Goal: Transaction & Acquisition: Purchase product/service

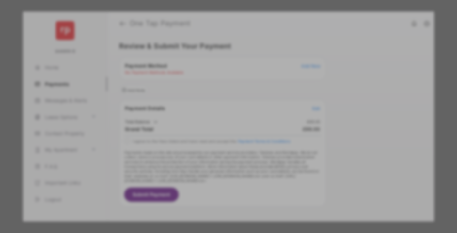
click at [227, 116] on div "BACS Direct Debit" at bounding box center [228, 119] width 146 height 12
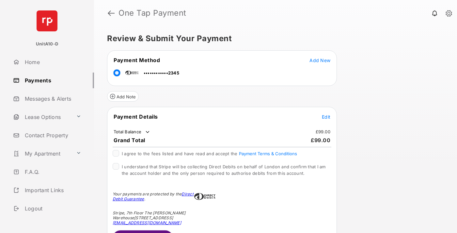
click at [326, 117] on span "Edit" at bounding box center [326, 117] width 8 height 6
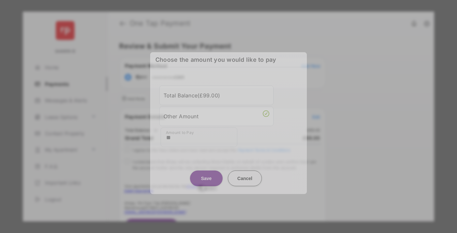
type input "**"
click at [206, 174] on button "Save" at bounding box center [206, 178] width 33 height 16
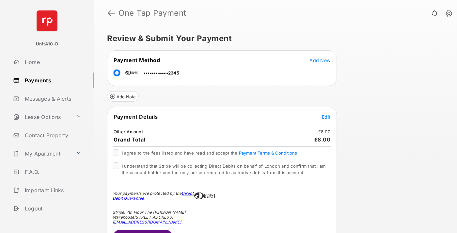
click at [326, 117] on span "Edit" at bounding box center [326, 117] width 8 height 6
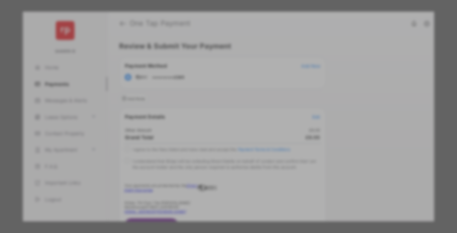
click at [206, 181] on button "Save" at bounding box center [206, 183] width 33 height 16
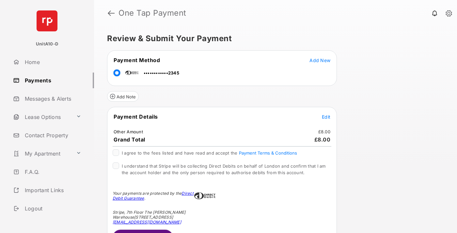
click at [142, 231] on button "Submit Payment" at bounding box center [143, 238] width 60 height 16
